Goal: Answer question/provide support: Answer question/provide support

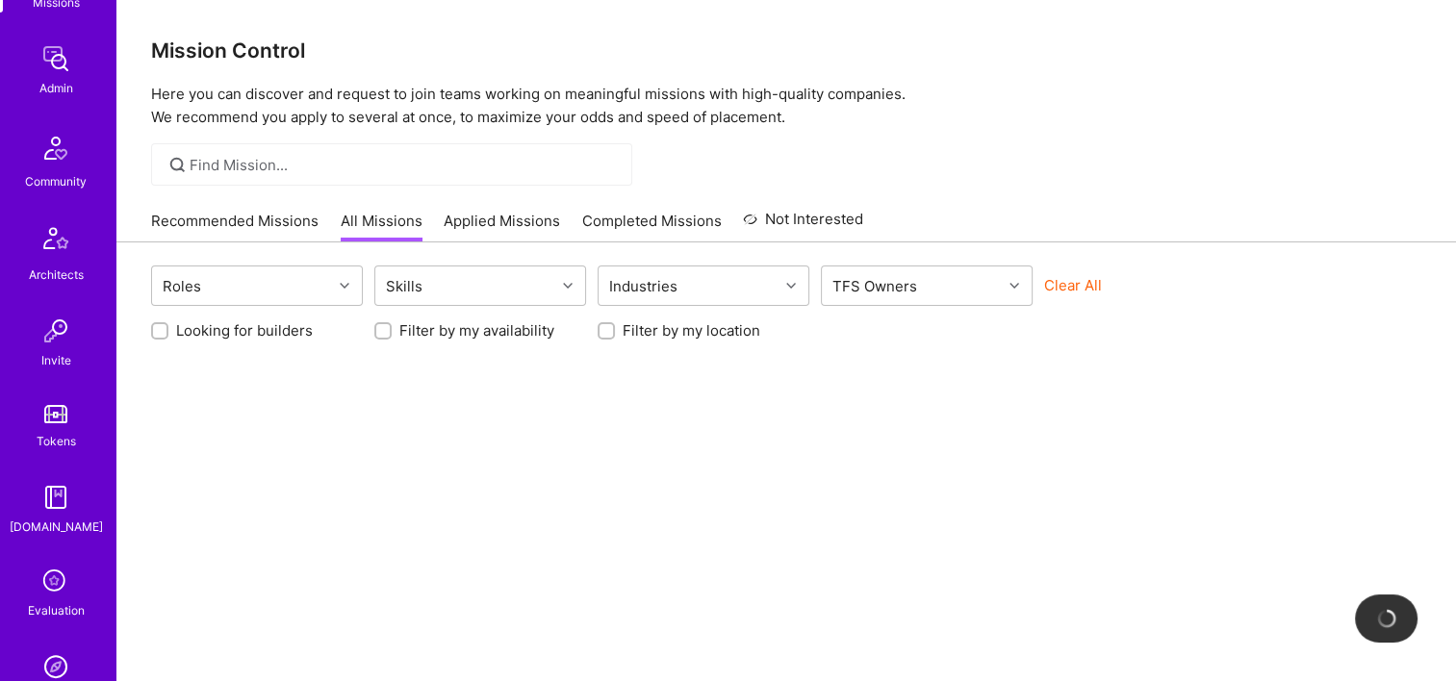
scroll to position [481, 0]
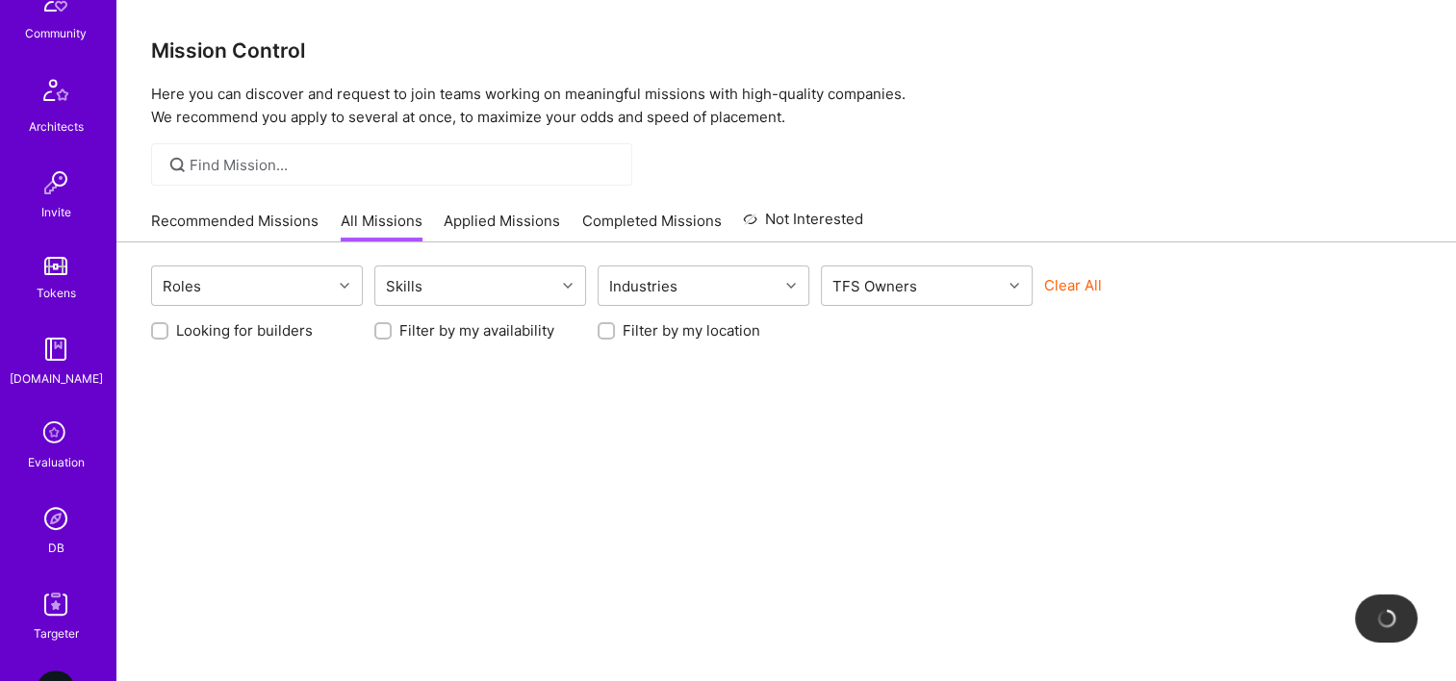
click at [65, 533] on img at bounding box center [56, 518] width 38 height 38
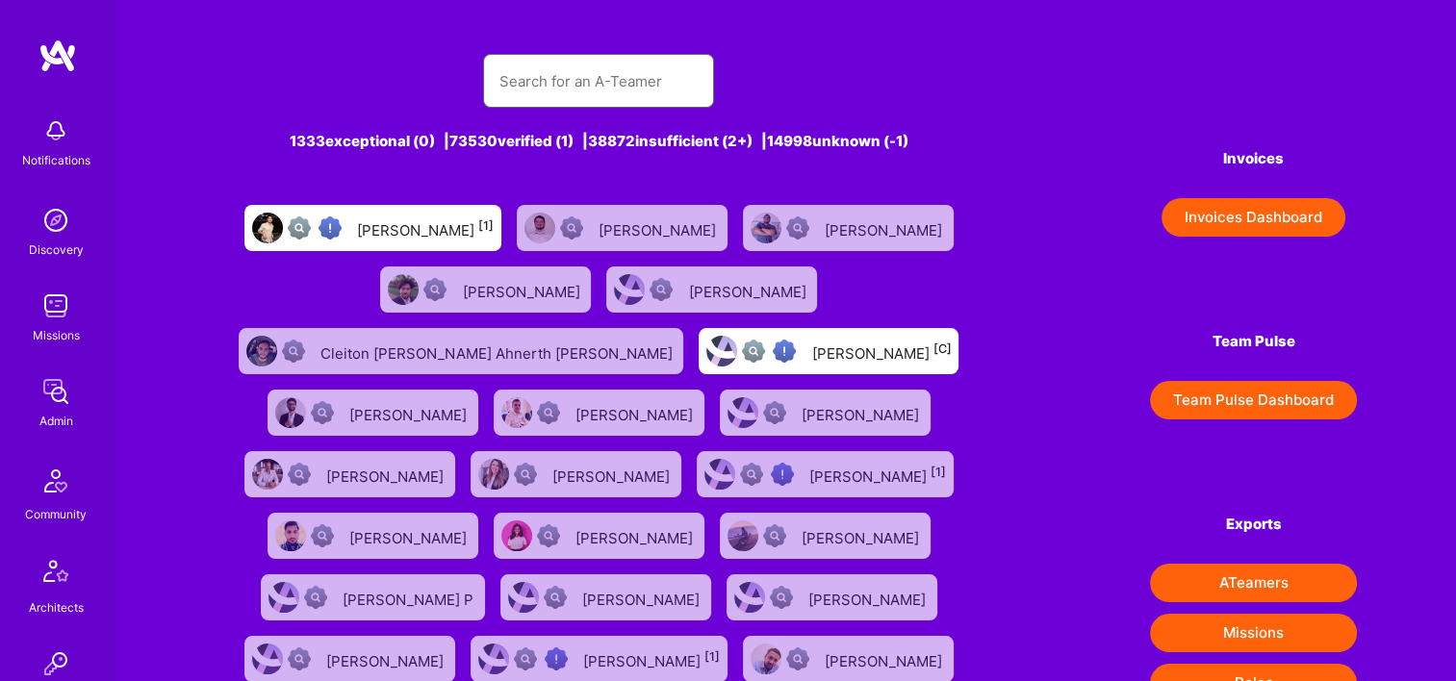
click at [640, 73] on input "text" at bounding box center [598, 81] width 200 height 49
paste input "[PERSON_NAME]"
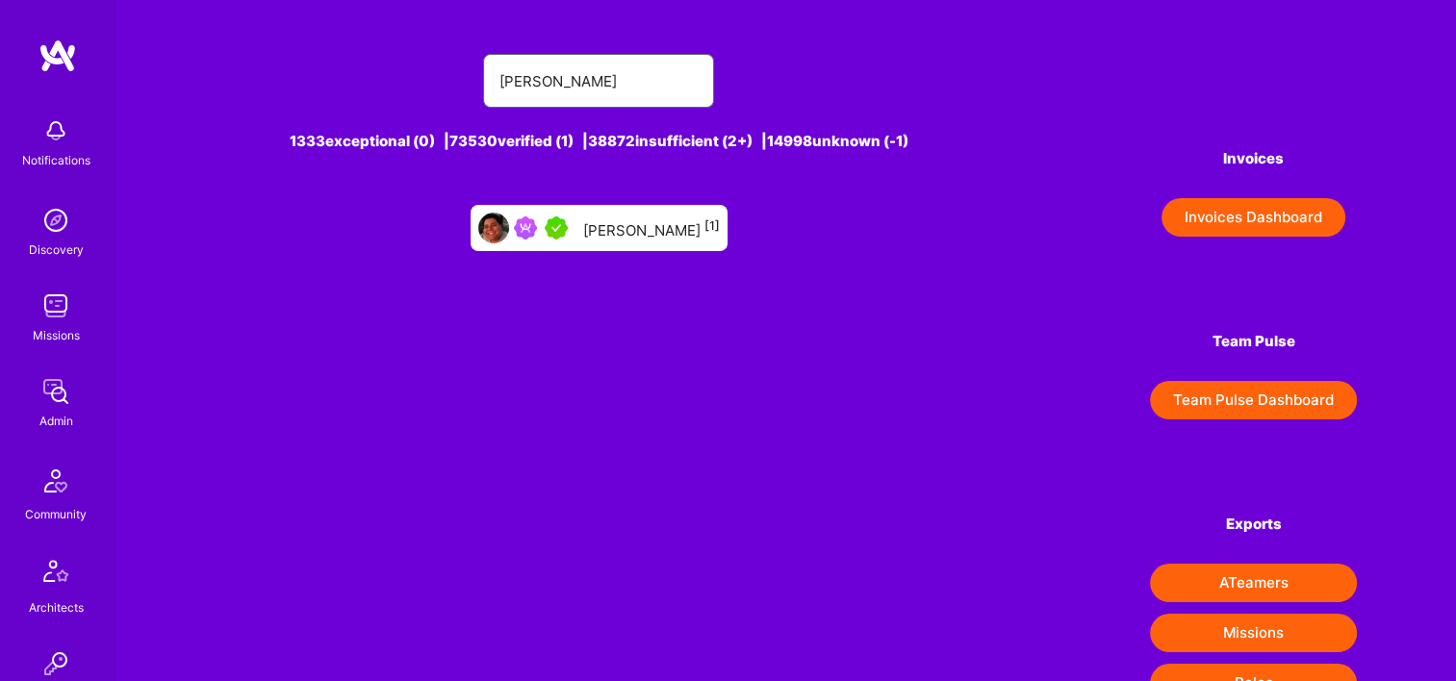
type input "[PERSON_NAME]"
click at [604, 230] on div "Gabriel Morales [1]" at bounding box center [651, 228] width 137 height 25
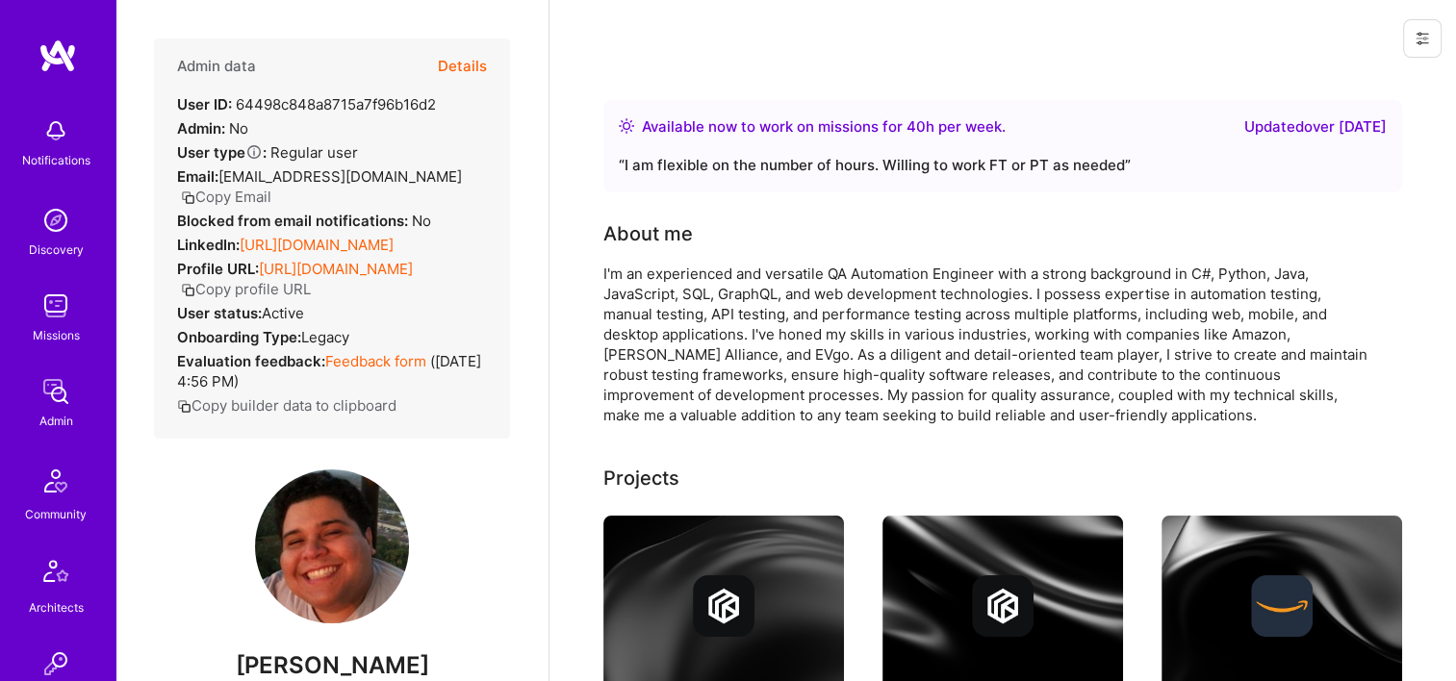
click at [1432, 35] on button at bounding box center [1422, 38] width 38 height 38
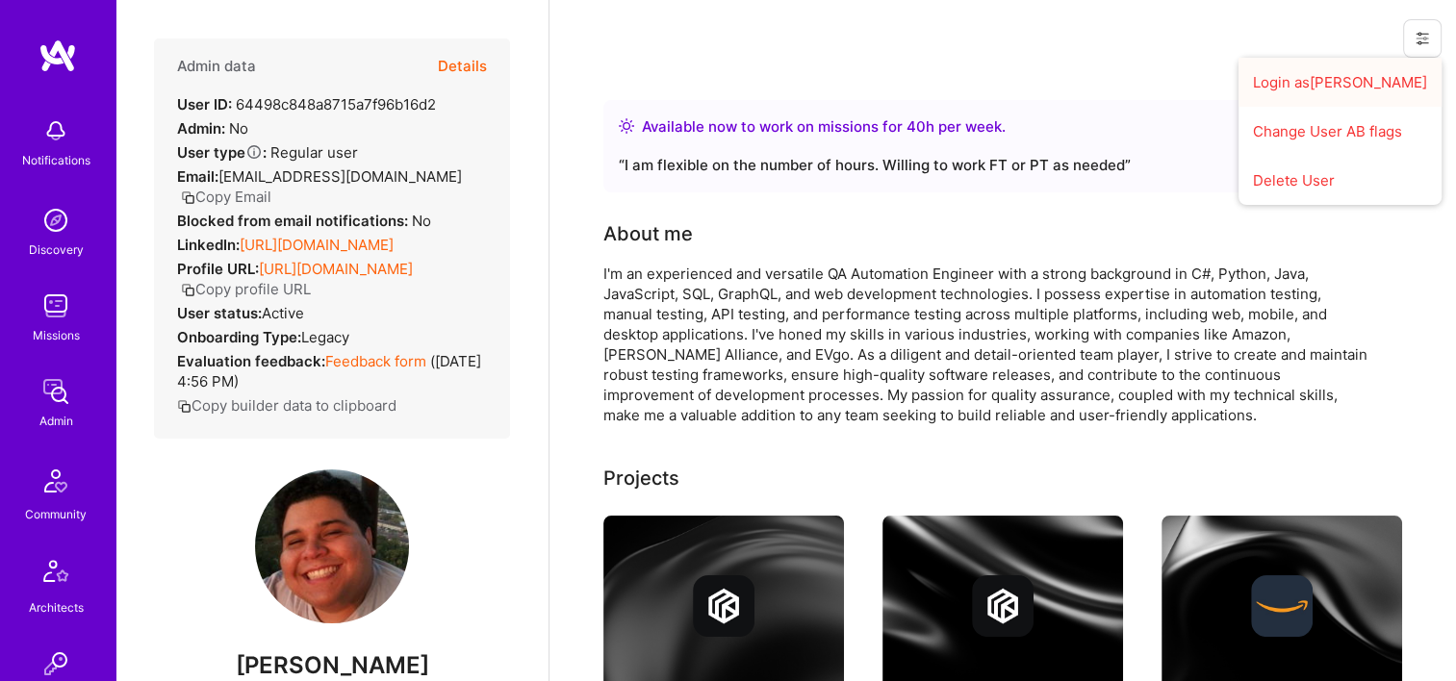
click at [1305, 76] on button "Login as Gabriel" at bounding box center [1339, 82] width 203 height 49
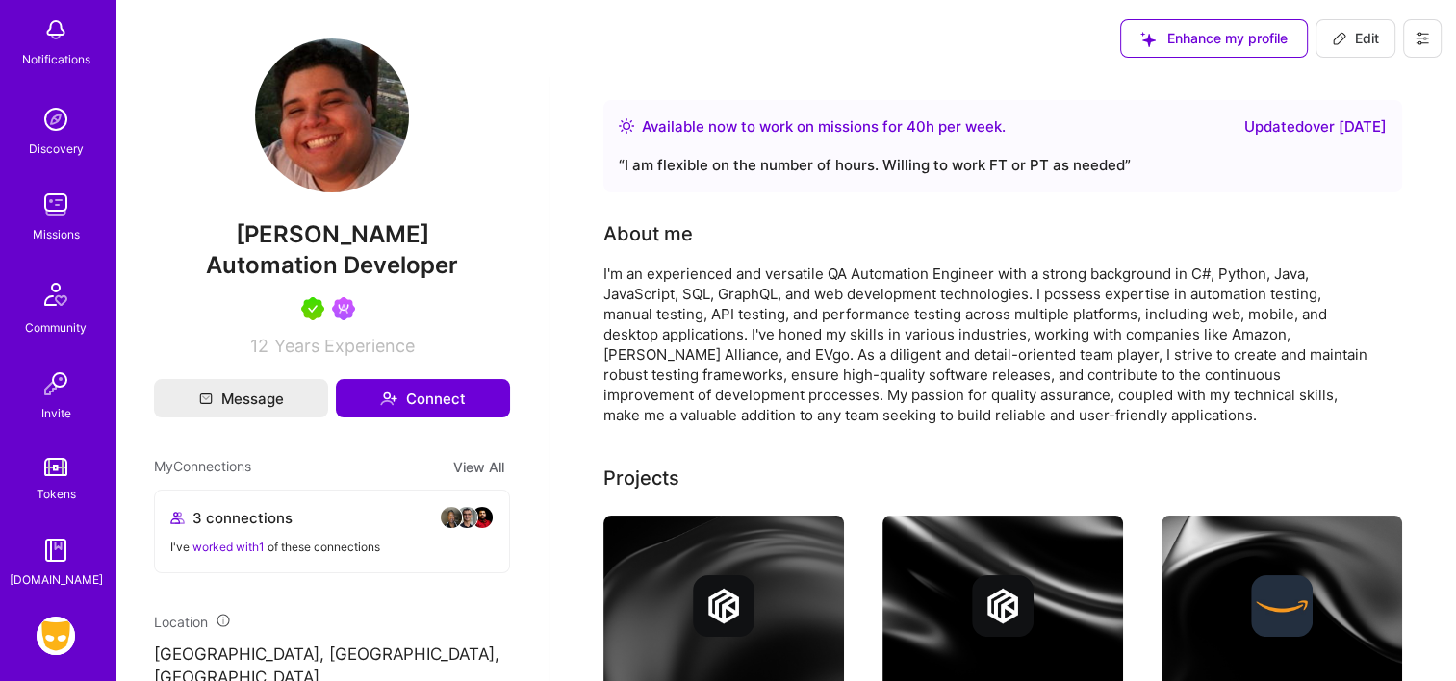
scroll to position [179, 0]
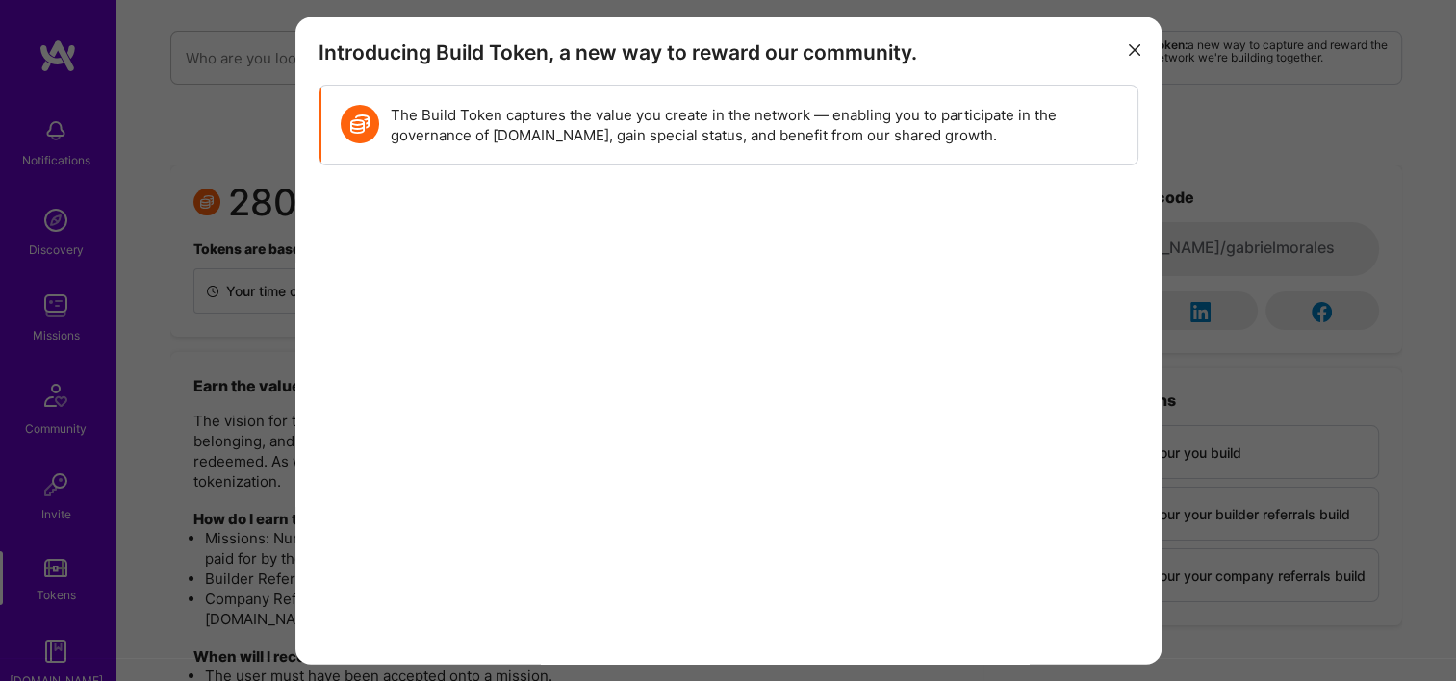
click at [1129, 50] on icon "modal" at bounding box center [1135, 49] width 12 height 12
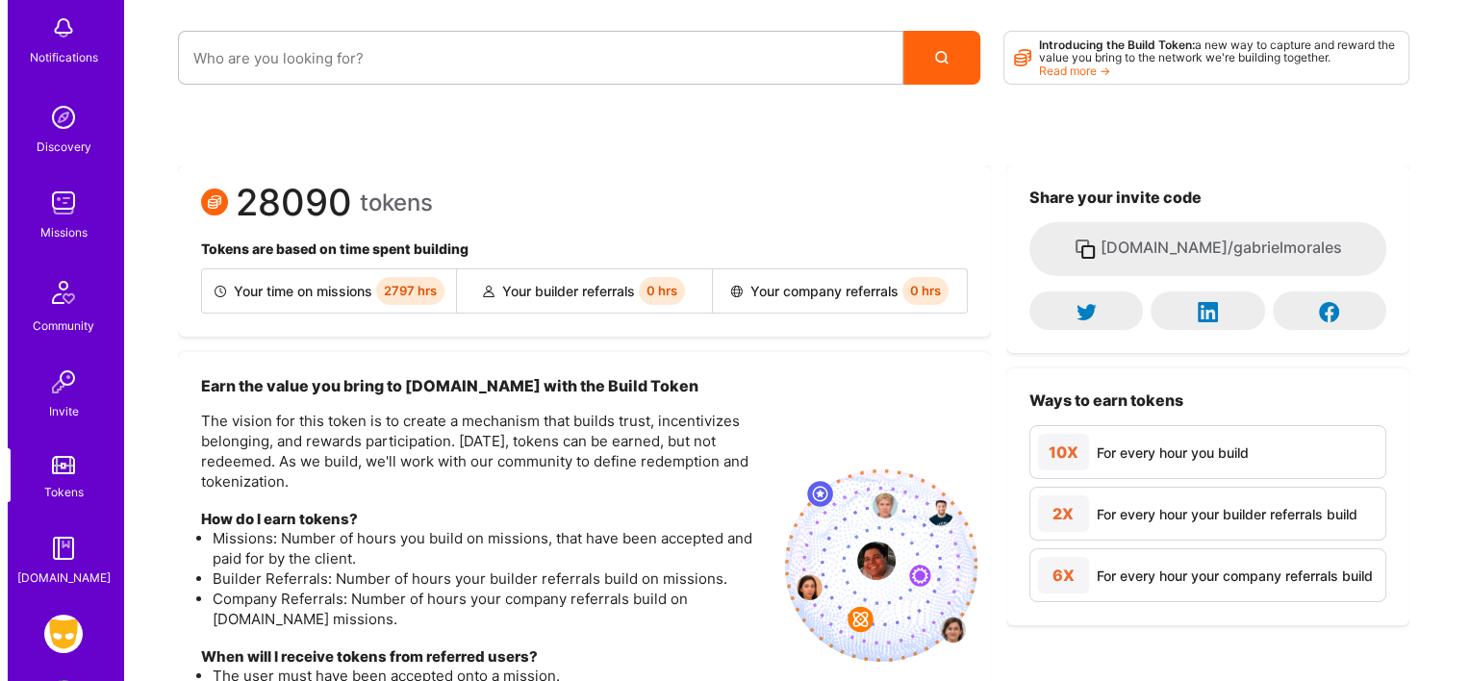
scroll to position [179, 0]
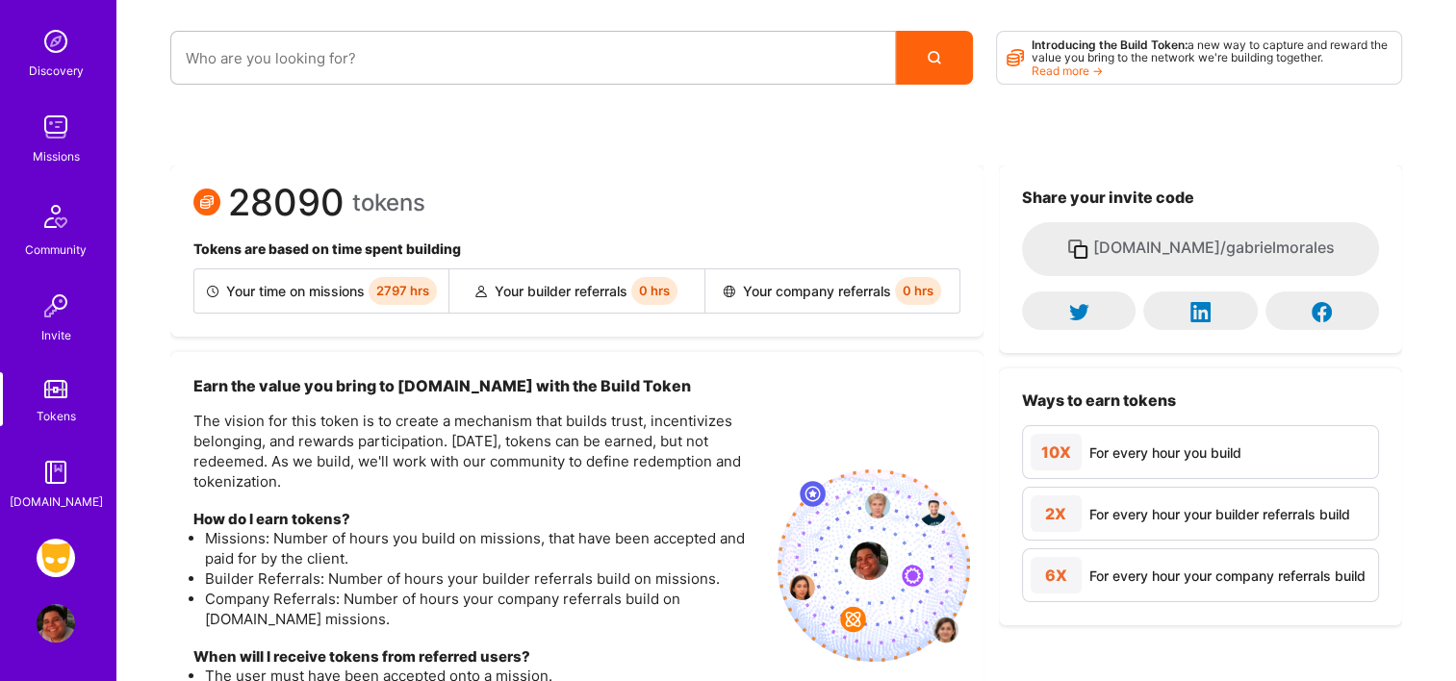
click at [44, 548] on img at bounding box center [56, 558] width 38 height 38
